Goal: Book appointment/travel/reservation

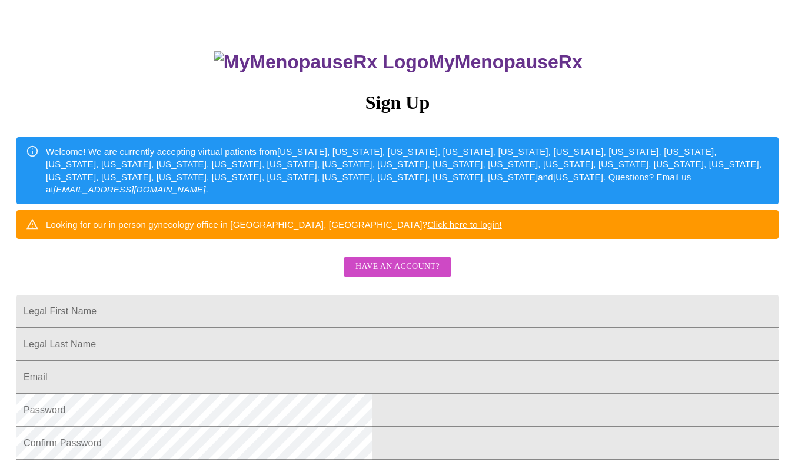
click at [408, 274] on span "Have an account?" at bounding box center [397, 266] width 84 height 15
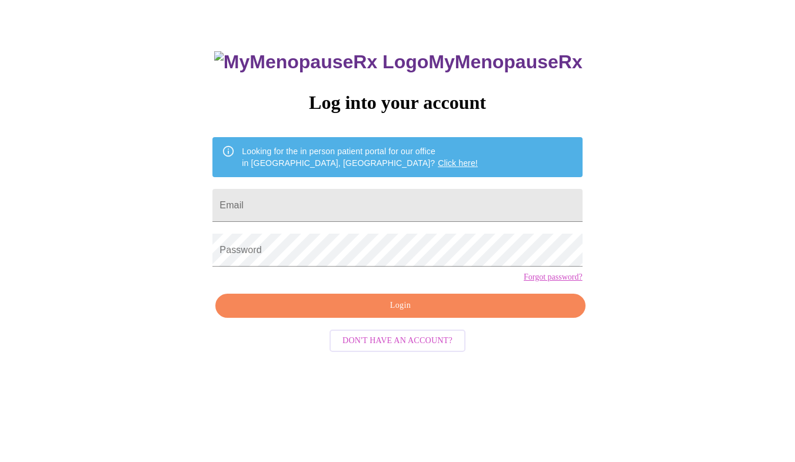
scroll to position [12, 0]
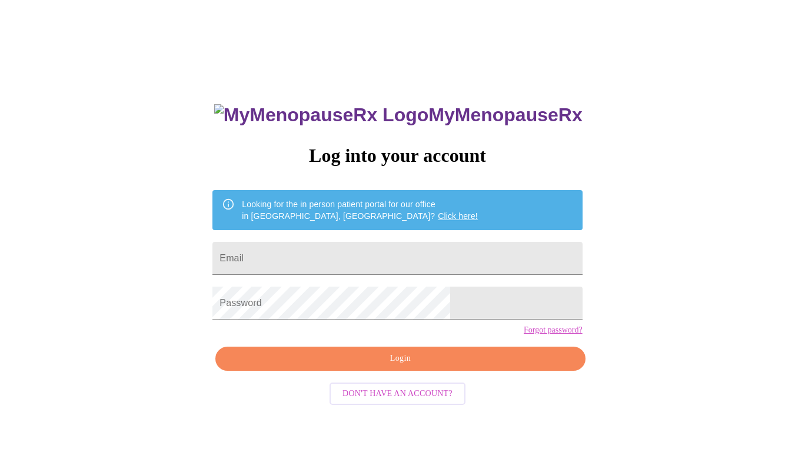
type input "[EMAIL_ADDRESS][DOMAIN_NAME]"
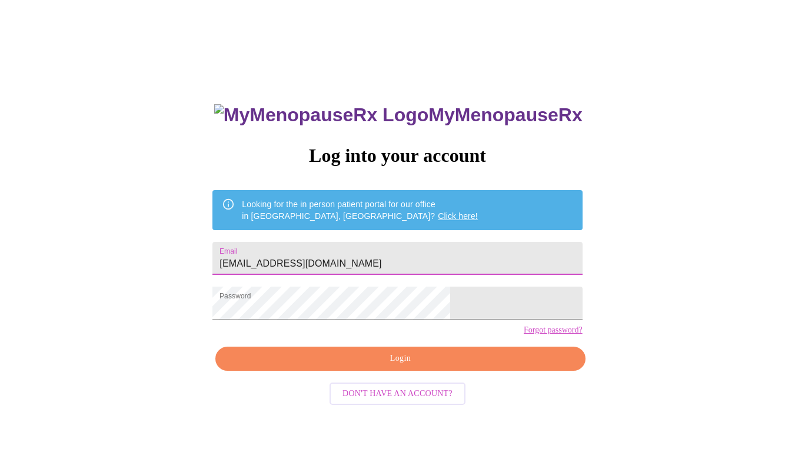
click at [383, 371] on button "Login" at bounding box center [399, 358] width 369 height 24
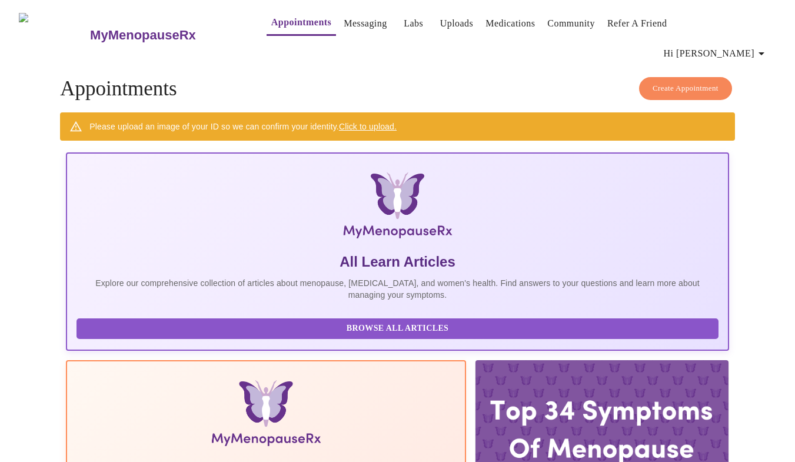
scroll to position [15, 0]
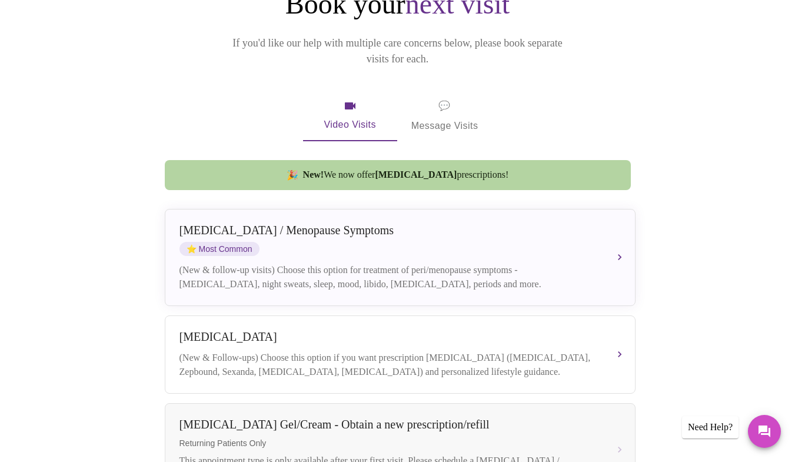
scroll to position [114, 0]
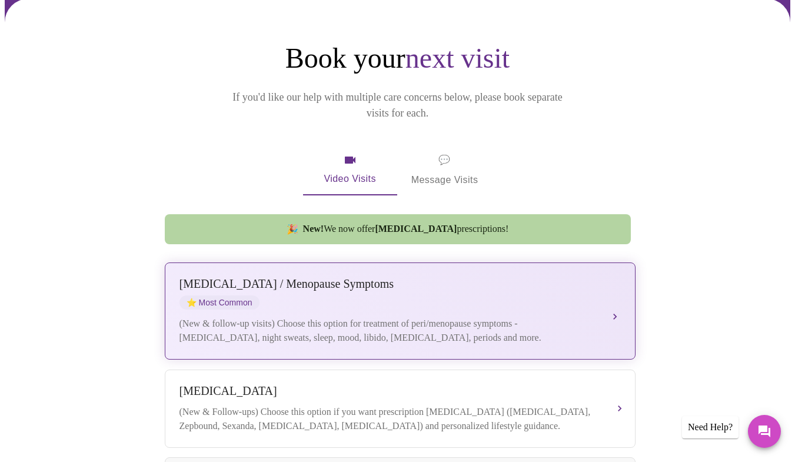
click at [372, 278] on div "[MEDICAL_DATA] / Menopause Symptoms ⭐ Most Common" at bounding box center [388, 293] width 418 height 32
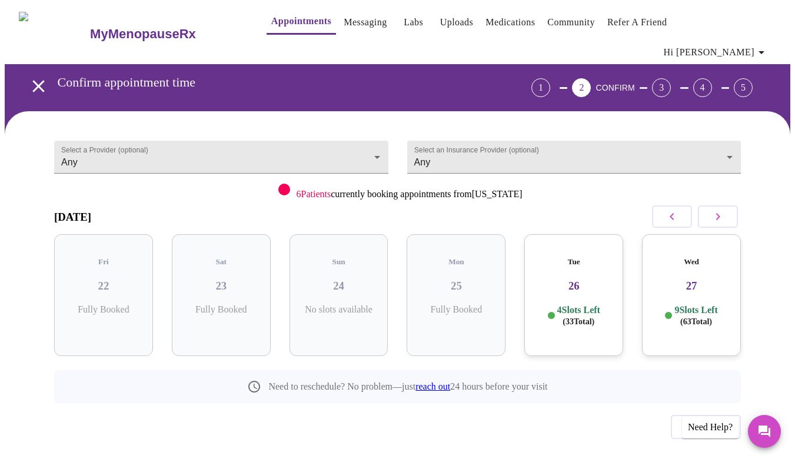
click at [595, 304] on div "Tue 26 4 Slots Left ( 33 Total)" at bounding box center [573, 295] width 99 height 122
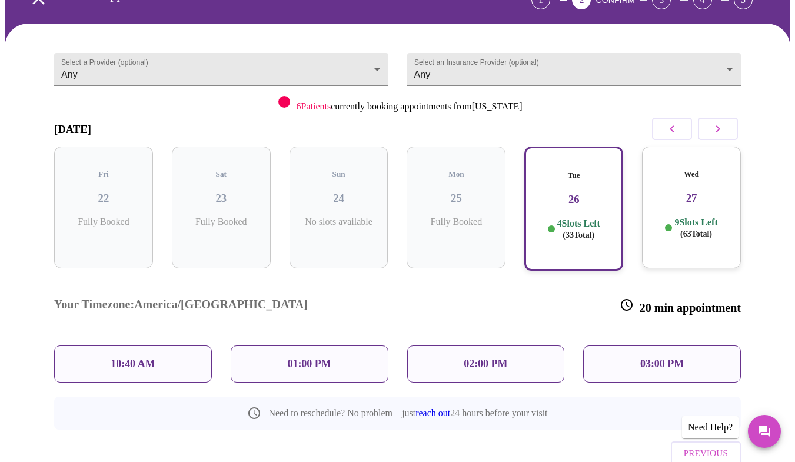
scroll to position [96, 0]
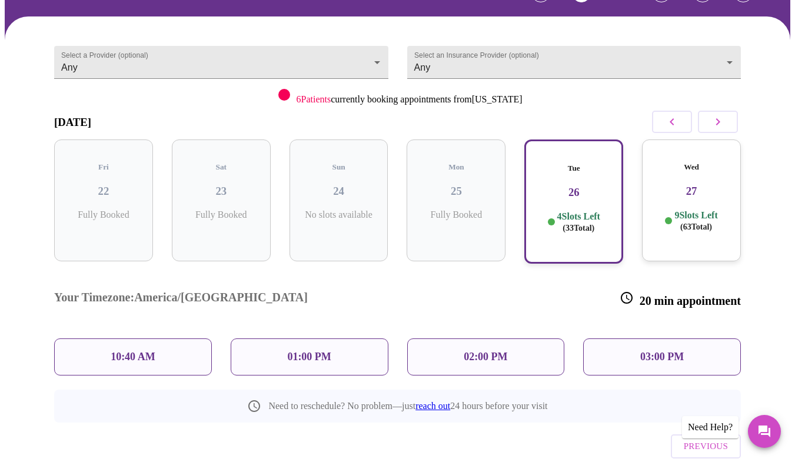
click at [465, 351] on p "02:00 PM" at bounding box center [485, 357] width 44 height 12
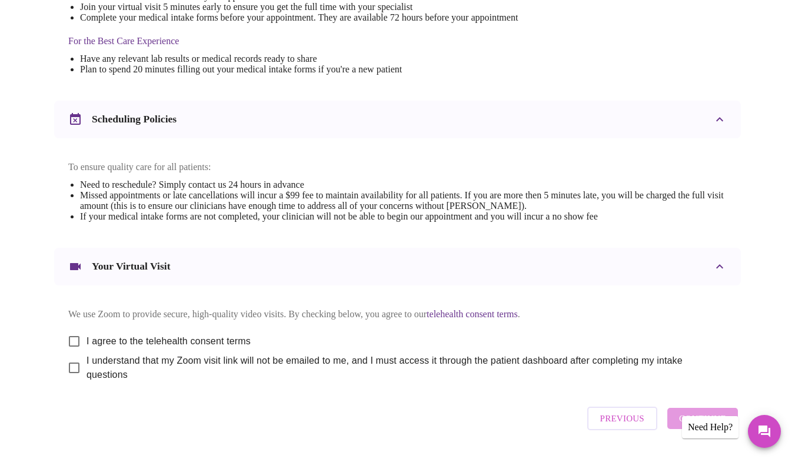
scroll to position [395, 0]
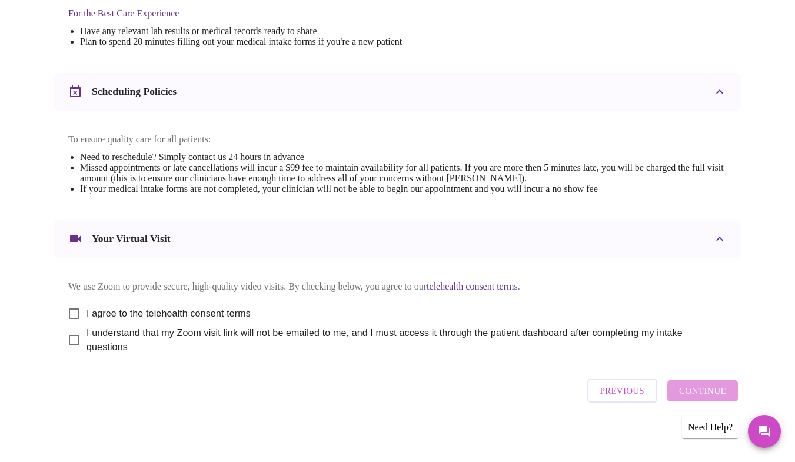
click at [246, 292] on div "We use Zoom to provide secure, high-quality video visits. By checking below, yo…" at bounding box center [397, 313] width 658 height 82
click at [229, 306] on span "I agree to the telehealth consent terms" at bounding box center [168, 313] width 164 height 14
click at [86, 306] on input "I agree to the telehealth consent terms" at bounding box center [74, 313] width 25 height 25
checkbox input "true"
click at [74, 333] on input "I understand that my Zoom visit link will not be emailed to me, and I must acce…" at bounding box center [74, 340] width 25 height 25
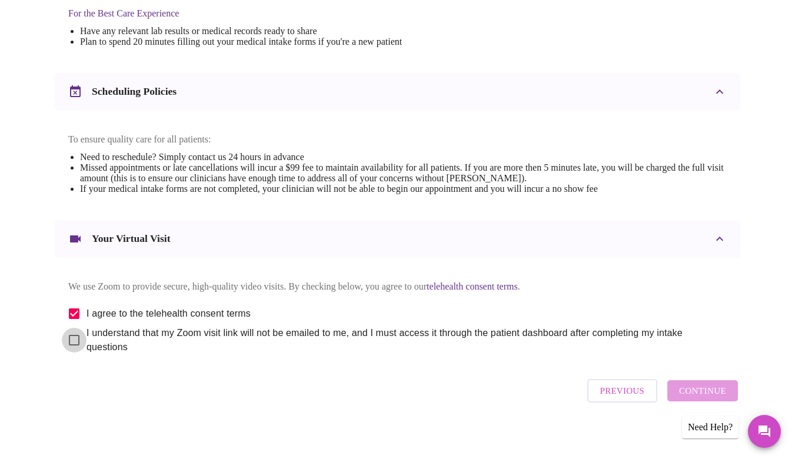
checkbox input "true"
click at [702, 387] on span "Continue" at bounding box center [702, 390] width 47 height 15
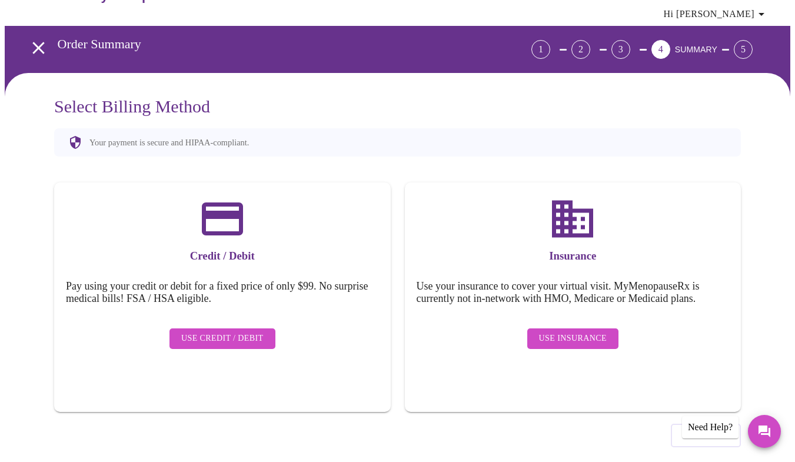
click at [557, 331] on span "Use Insurance" at bounding box center [573, 338] width 68 height 15
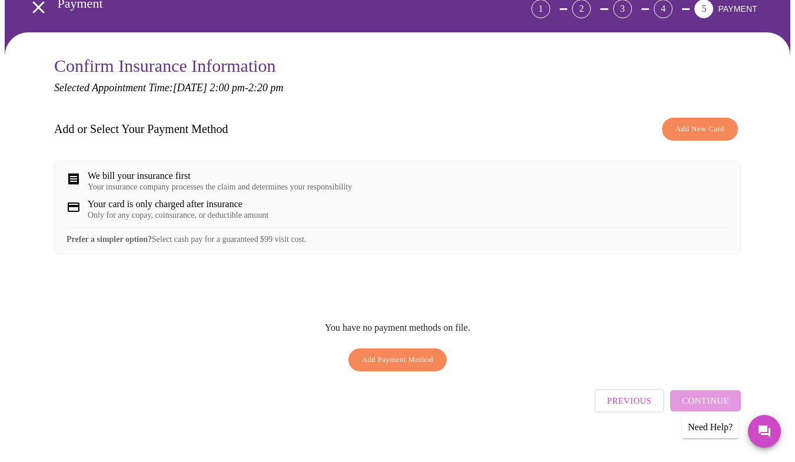
scroll to position [82, 0]
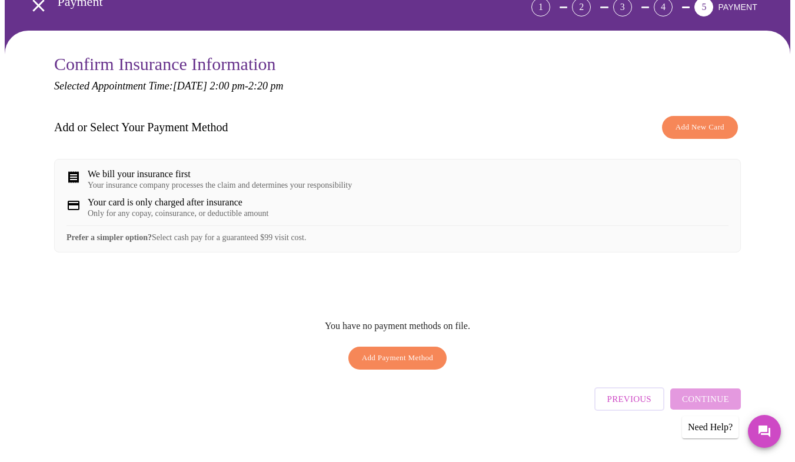
click at [402, 356] on span "Add Payment Method" at bounding box center [398, 358] width 72 height 14
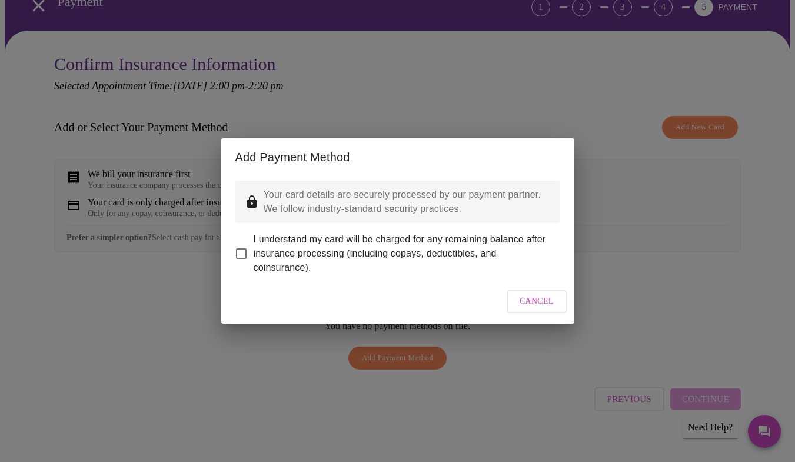
click at [317, 248] on span "I understand my card will be charged for any remaining balance after insurance …" at bounding box center [402, 253] width 297 height 42
click at [254, 248] on input "I understand my card will be charged for any remaining balance after insurance …" at bounding box center [241, 253] width 25 height 25
checkbox input "true"
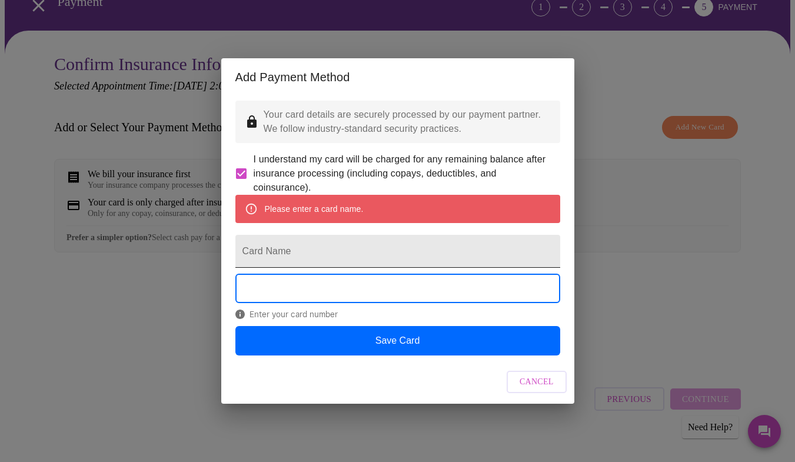
click at [352, 248] on input "Card Name" at bounding box center [397, 251] width 325 height 33
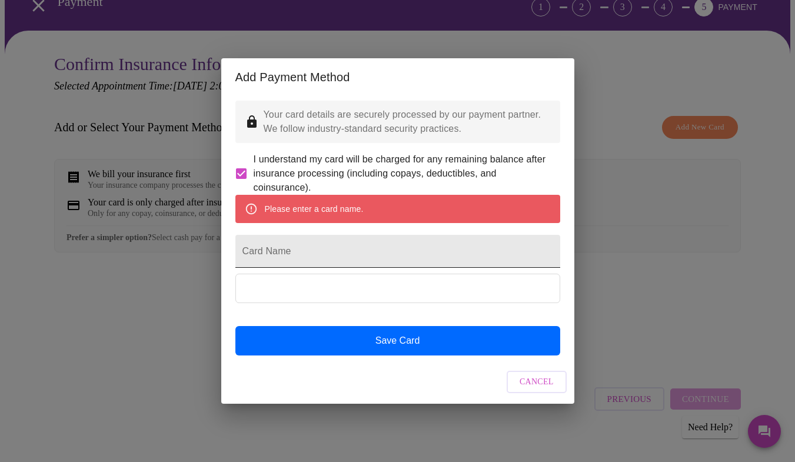
click at [352, 248] on input "Card Name" at bounding box center [397, 251] width 325 height 33
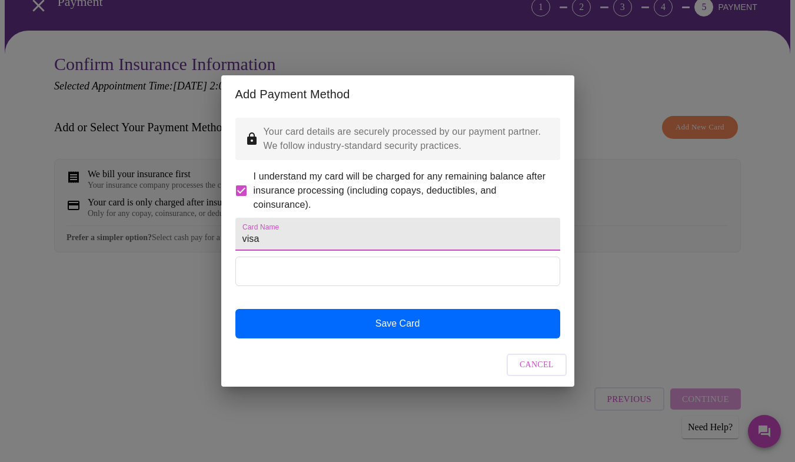
type input "visa"
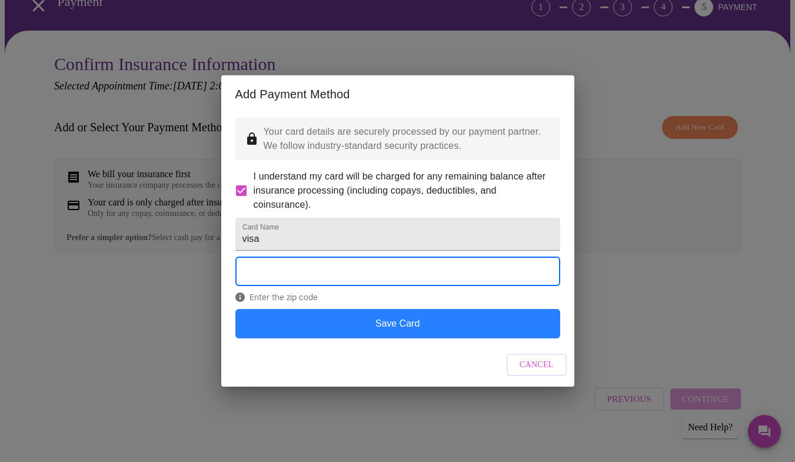
click at [433, 337] on button "Save Card" at bounding box center [397, 323] width 325 height 29
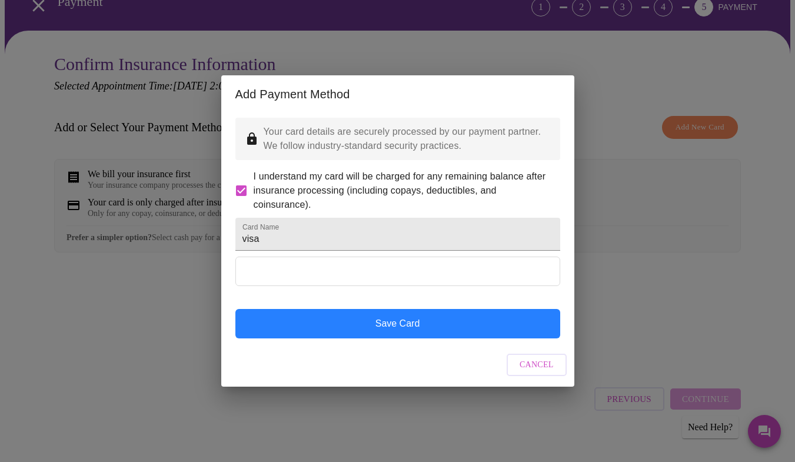
scroll to position [0, 0]
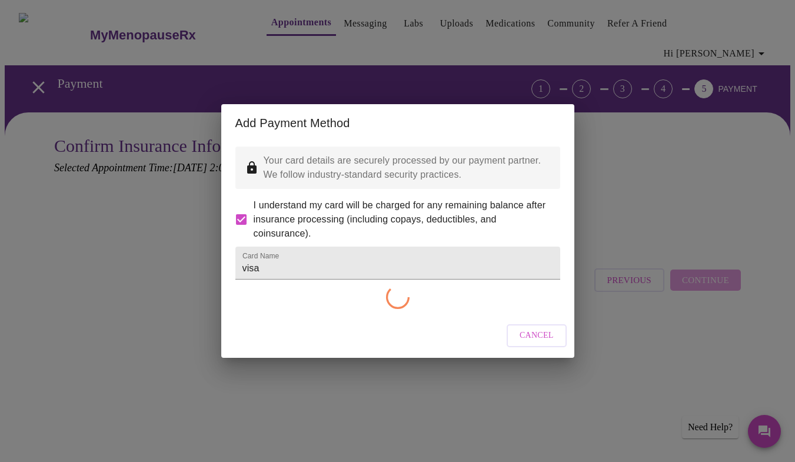
checkbox input "false"
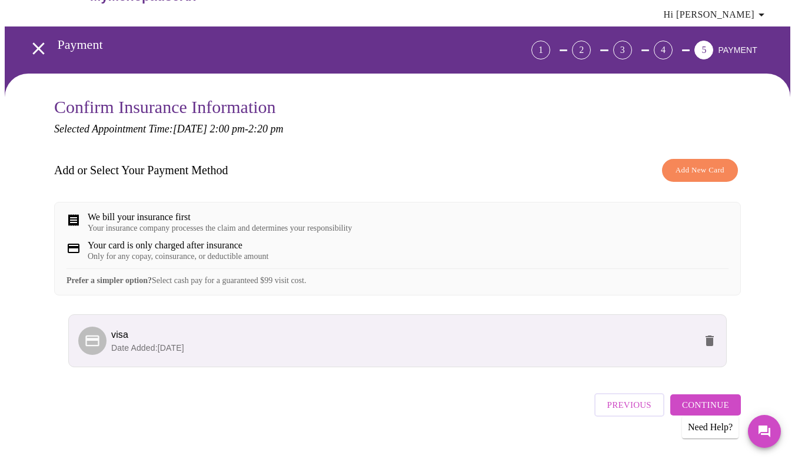
scroll to position [51, 0]
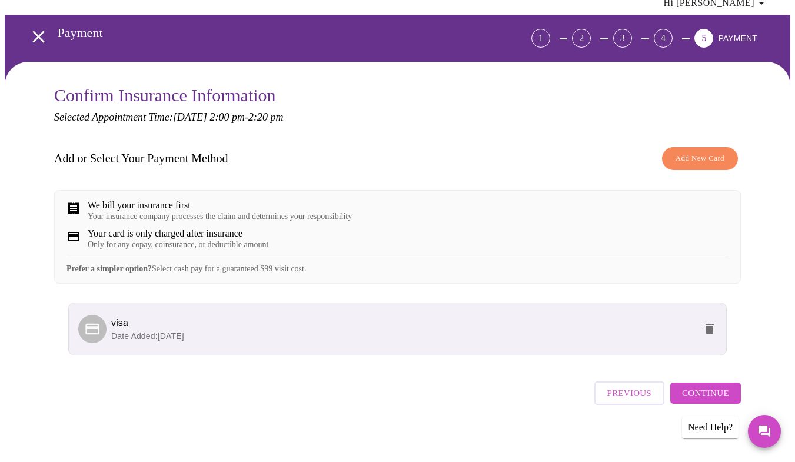
click at [707, 385] on span "Continue" at bounding box center [705, 392] width 47 height 15
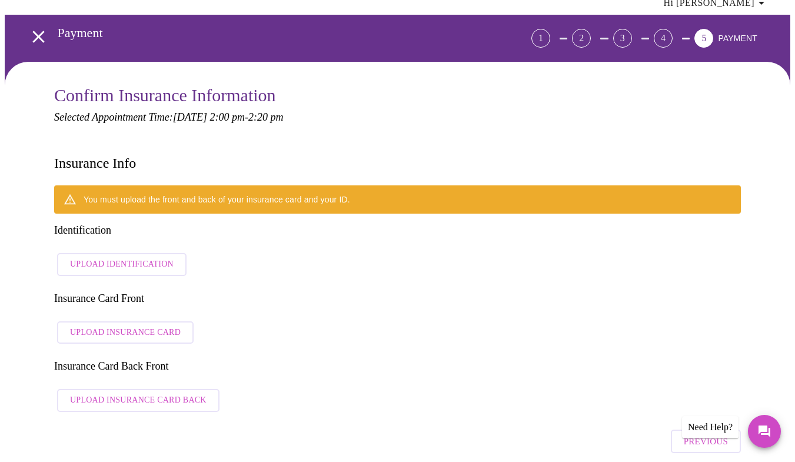
click at [164, 253] on button "Upload Identification" at bounding box center [121, 264] width 129 height 23
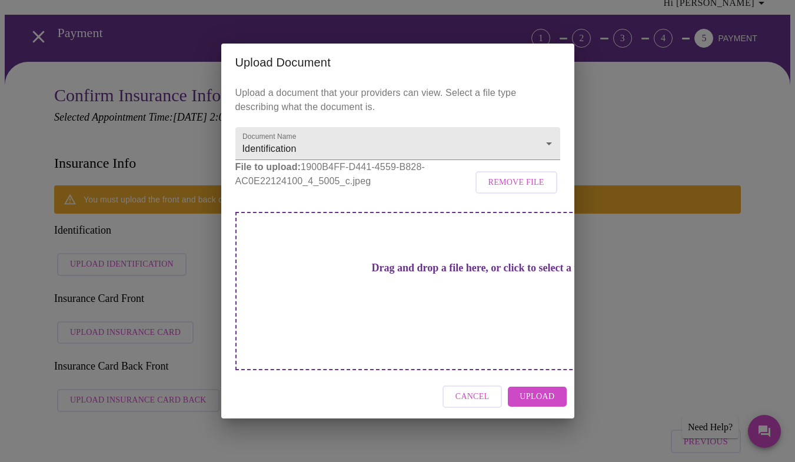
click at [556, 386] on button "Upload" at bounding box center [537, 396] width 58 height 21
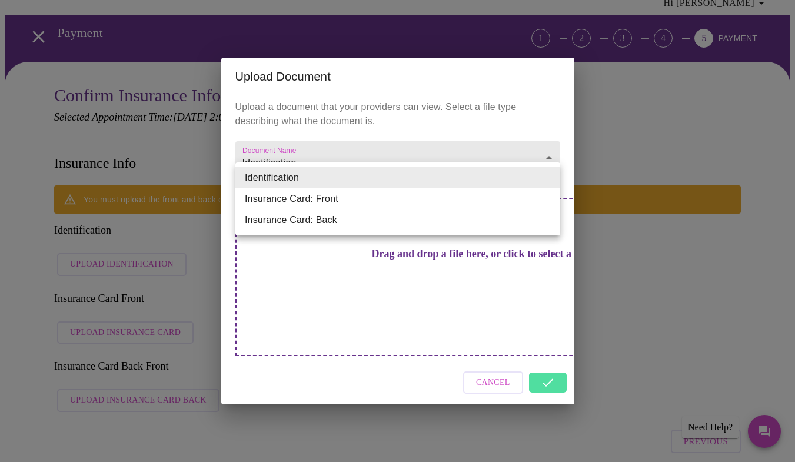
click at [390, 200] on li "Insurance Card: Front" at bounding box center [397, 198] width 325 height 21
type input "Insurance Card: Front"
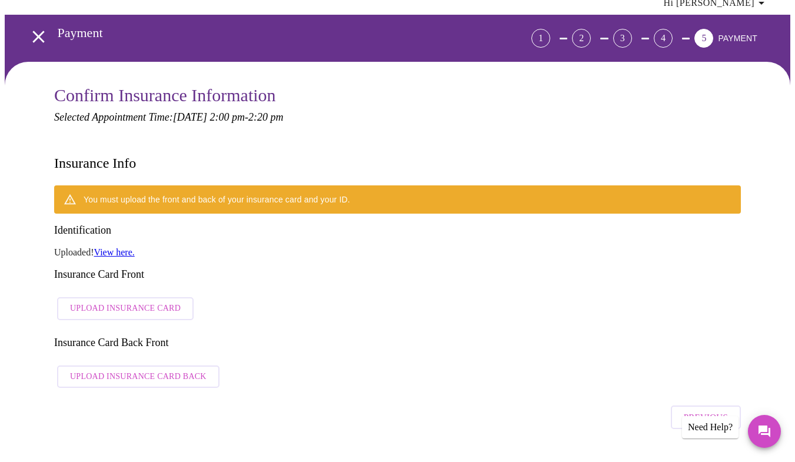
click at [178, 297] on button "Upload Insurance Card" at bounding box center [125, 308] width 136 height 23
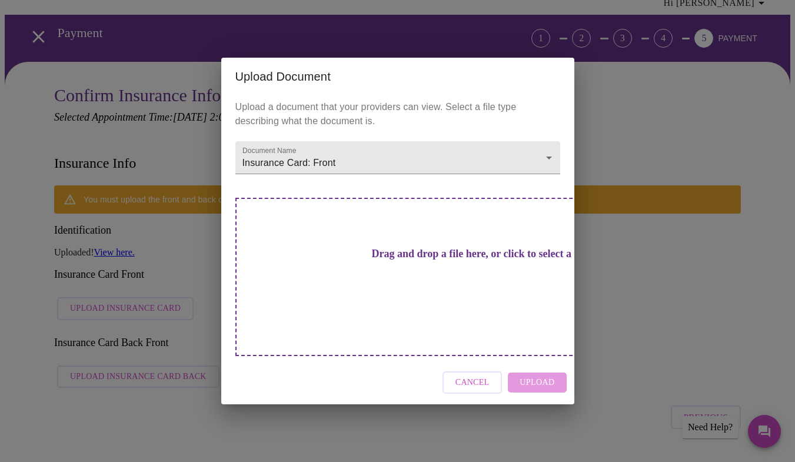
click at [429, 290] on div "Drag and drop a file here, or click to select a file" at bounding box center [479, 277] width 489 height 158
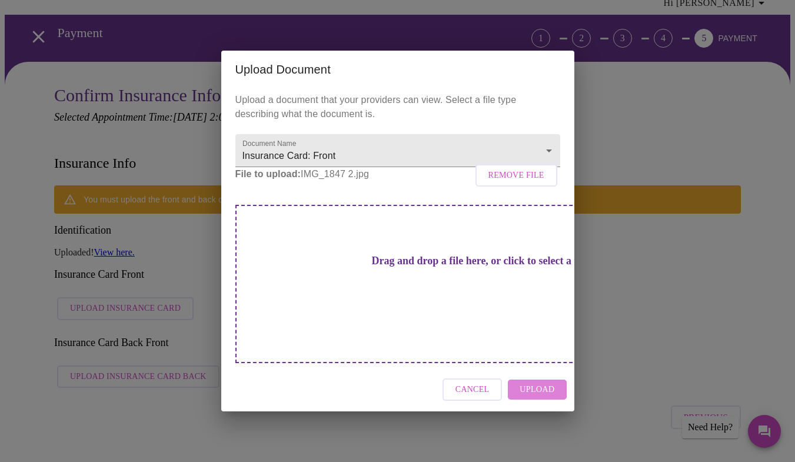
click at [541, 382] on span "Upload" at bounding box center [536, 389] width 35 height 15
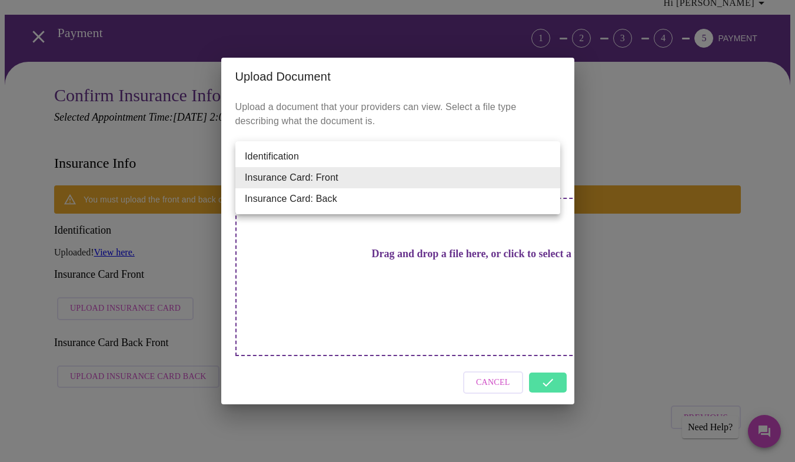
click at [476, 202] on li "Insurance Card: Back" at bounding box center [397, 198] width 325 height 21
type input "Insurance Card: Back"
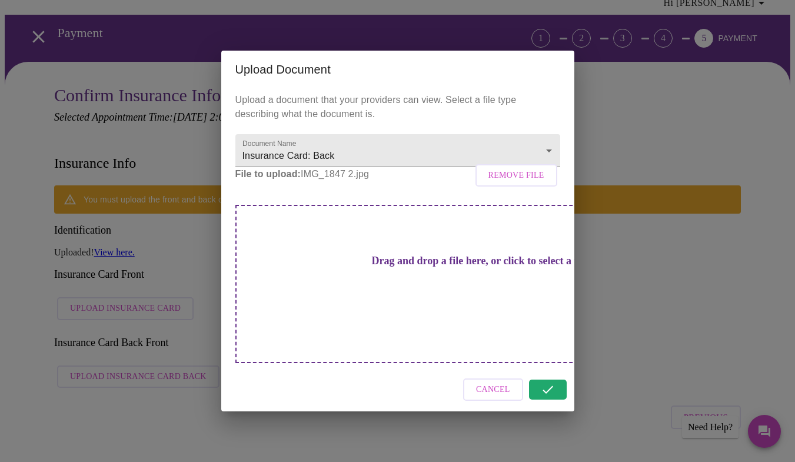
click at [563, 381] on div "Cancel" at bounding box center [397, 390] width 353 height 44
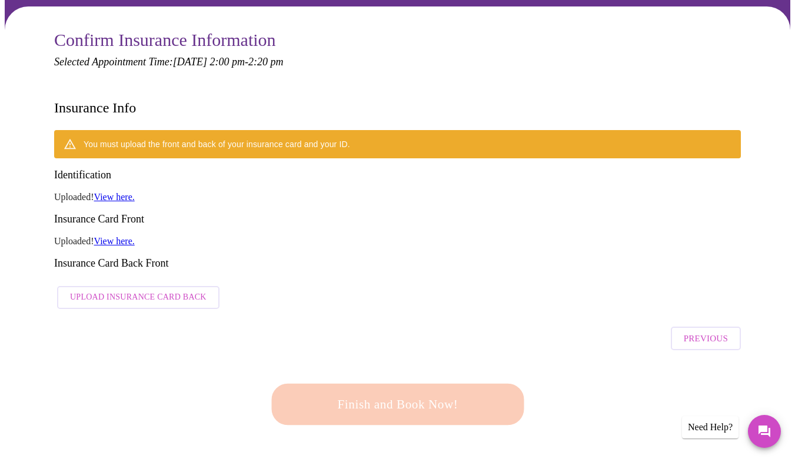
scroll to position [112, 0]
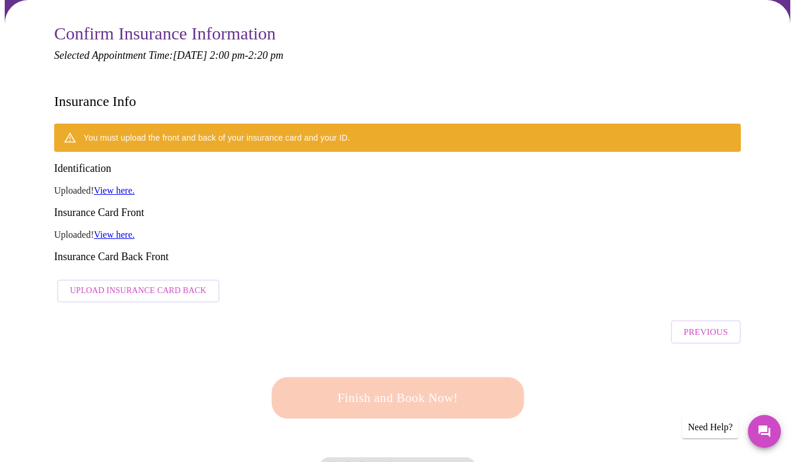
click at [150, 283] on span "Upload Insurance Card Back" at bounding box center [138, 290] width 136 height 15
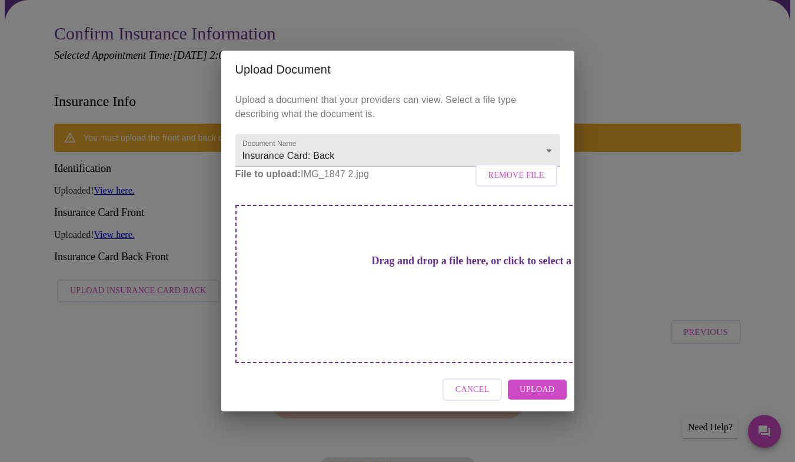
click at [559, 383] on button "Upload" at bounding box center [537, 389] width 58 height 21
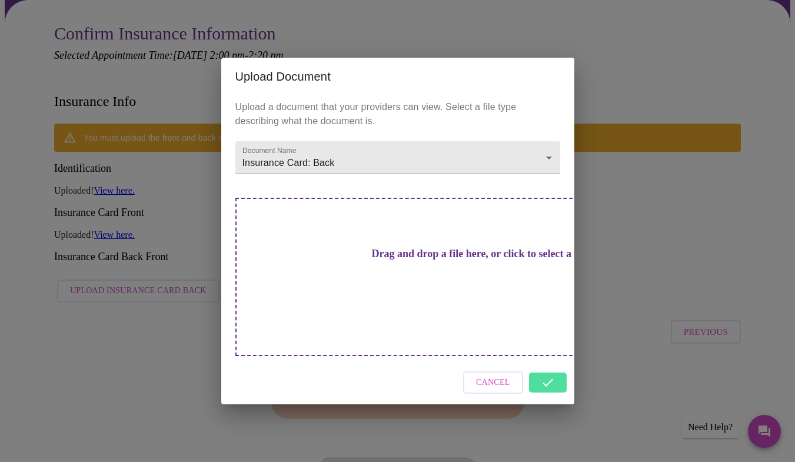
click at [554, 375] on div "Cancel" at bounding box center [397, 383] width 353 height 44
click at [546, 363] on div "Cancel" at bounding box center [397, 383] width 353 height 44
click at [463, 207] on div "Upload a document that your providers can view. Select a file type describing w…" at bounding box center [397, 227] width 353 height 265
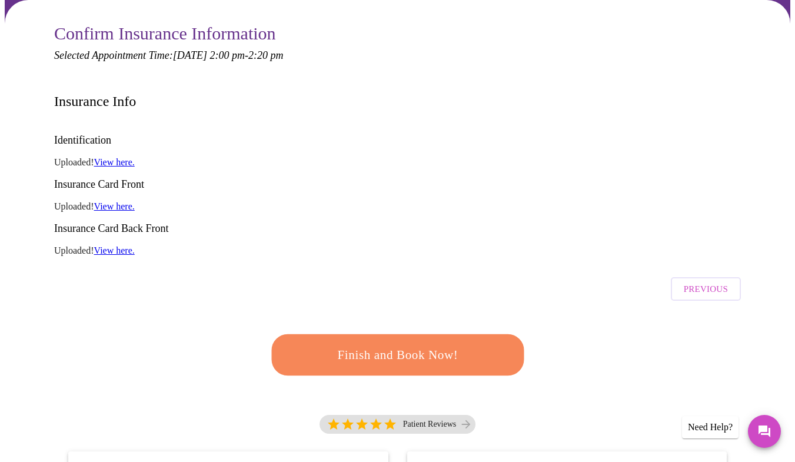
click at [471, 265] on div "Previous" at bounding box center [397, 285] width 686 height 41
click at [458, 343] on span "Finish and Book Now!" at bounding box center [397, 354] width 218 height 22
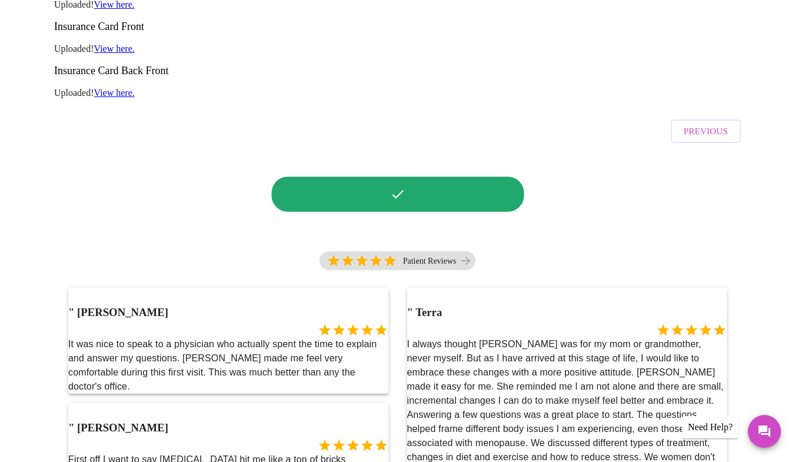
scroll to position [0, 0]
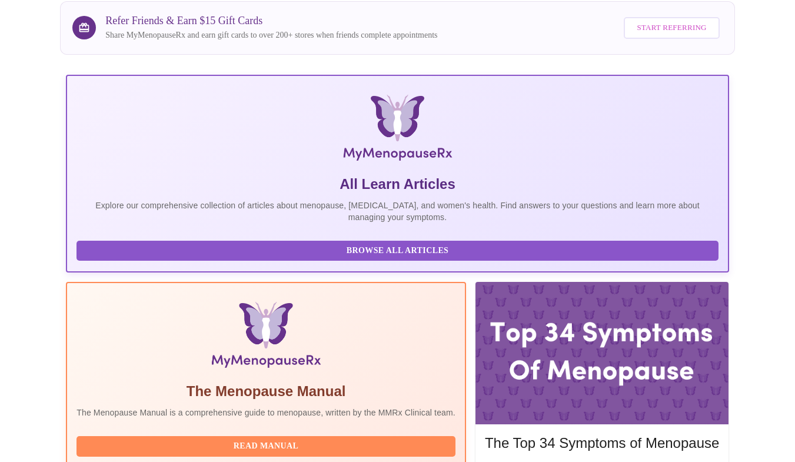
scroll to position [182, 0]
